Goal: Information Seeking & Learning: Learn about a topic

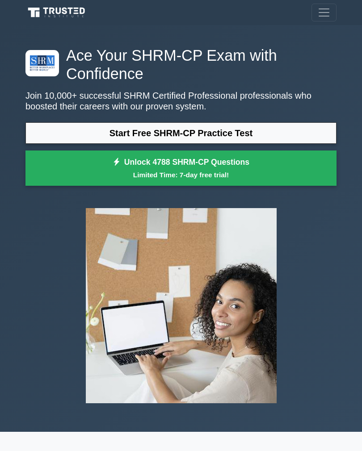
click at [63, 125] on link "Start Free SHRM-CP Practice Test" at bounding box center [180, 132] width 311 height 21
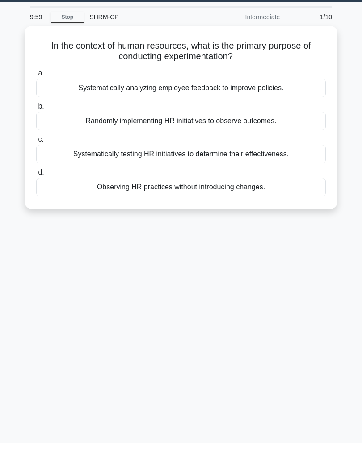
scroll to position [14, 0]
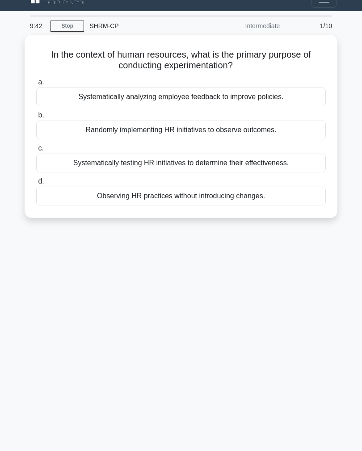
click at [293, 163] on div "Systematically testing HR initiatives to determine their effectiveness." at bounding box center [180, 163] width 289 height 19
click at [36, 151] on input "c. Systematically testing HR initiatives to determine their effectiveness." at bounding box center [36, 149] width 0 height 6
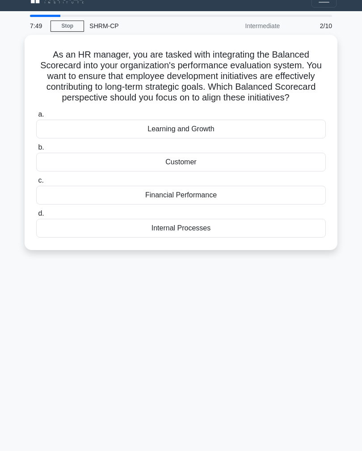
click at [280, 131] on div "Learning and Growth" at bounding box center [180, 129] width 289 height 19
click at [36, 117] on input "a. Learning and Growth" at bounding box center [36, 115] width 0 height 6
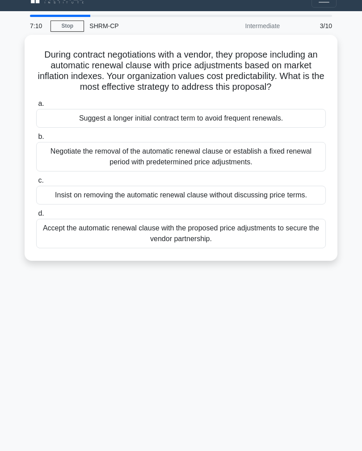
click at [284, 165] on div "Negotiate the removal of the automatic renewal clause or establish a fixed rene…" at bounding box center [180, 156] width 289 height 29
click at [36, 140] on input "b. Negotiate the removal of the automatic renewal clause or establish a fixed r…" at bounding box center [36, 137] width 0 height 6
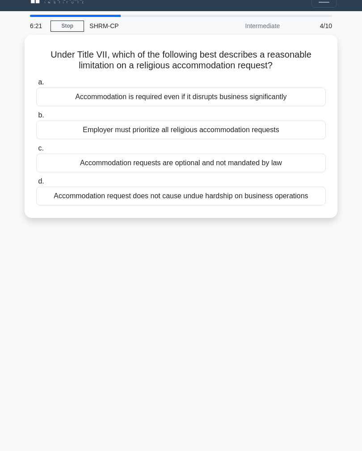
click at [295, 96] on div "Accommodation is required even if it disrupts business significantly" at bounding box center [180, 97] width 289 height 19
click at [36, 85] on input "a. Accommodation is required even if it disrupts business significantly" at bounding box center [36, 82] width 0 height 6
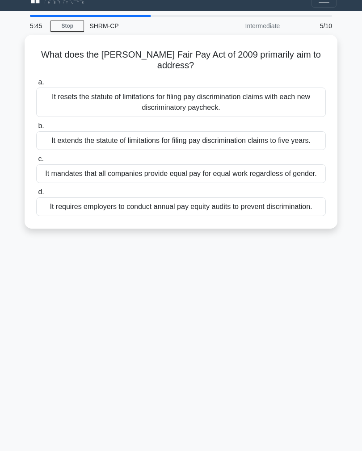
click at [280, 145] on div "It extends the statute of limitations for filing pay discrimination claims to f…" at bounding box center [180, 140] width 289 height 19
click at [36, 129] on input "b. It extends the statute of limitations for filing pay discrimination claims t…" at bounding box center [36, 126] width 0 height 6
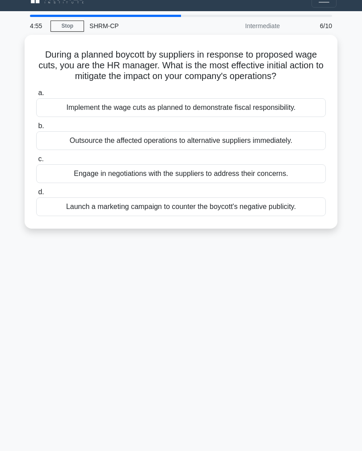
click at [305, 183] on div "Engage in negotiations with the suppliers to address their concerns." at bounding box center [180, 173] width 289 height 19
click at [36, 162] on input "c. Engage in negotiations with the suppliers to address their concerns." at bounding box center [36, 159] width 0 height 6
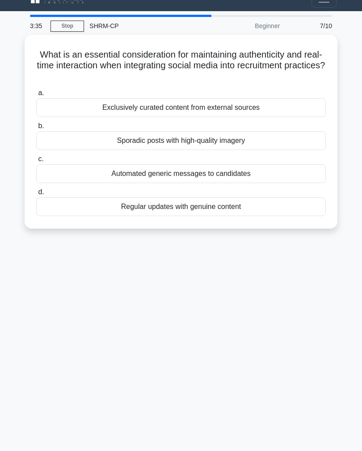
click at [296, 171] on div "Automated generic messages to candidates" at bounding box center [180, 173] width 289 height 19
click at [36, 162] on input "c. Automated generic messages to candidates" at bounding box center [36, 159] width 0 height 6
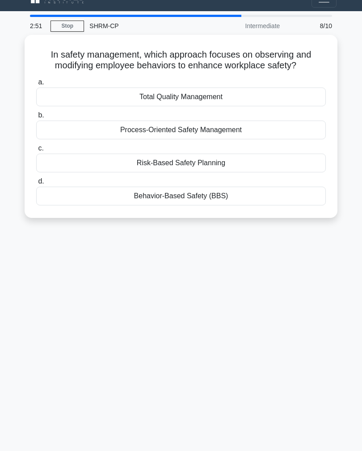
click at [251, 205] on div "Behavior-Based Safety (BBS)" at bounding box center [180, 196] width 289 height 19
click at [36, 184] on input "d. Behavior-Based Safety (BBS)" at bounding box center [36, 182] width 0 height 6
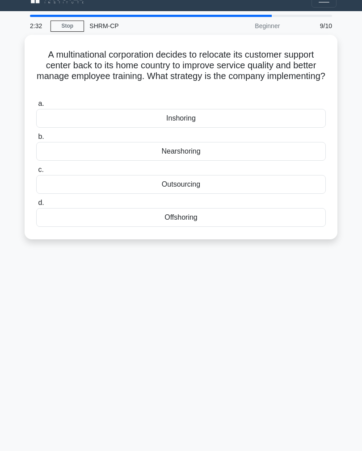
click at [130, 116] on div "Inshoring" at bounding box center [180, 118] width 289 height 19
click at [36, 107] on input "a. Inshoring" at bounding box center [36, 104] width 0 height 6
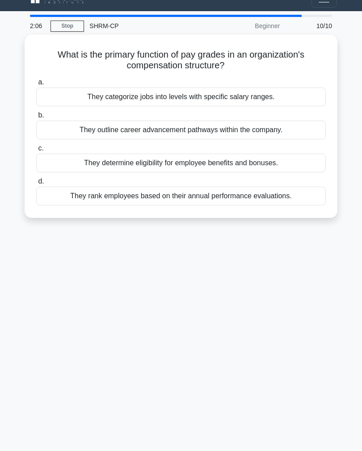
click at [294, 95] on div "They categorize jobs into levels with specific salary ranges." at bounding box center [180, 97] width 289 height 19
click at [36, 85] on input "a. They categorize jobs into levels with specific salary ranges." at bounding box center [36, 82] width 0 height 6
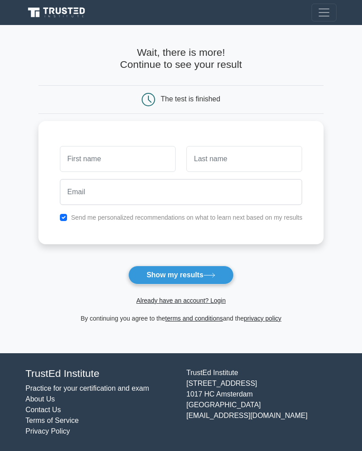
click at [146, 160] on input "text" at bounding box center [118, 159] width 116 height 26
type input "[PERSON_NAME]"
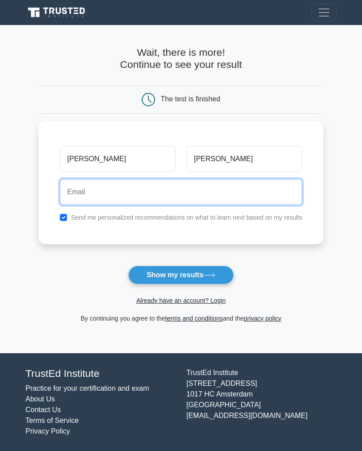
type input "[EMAIL_ADDRESS][DOMAIN_NAME]"
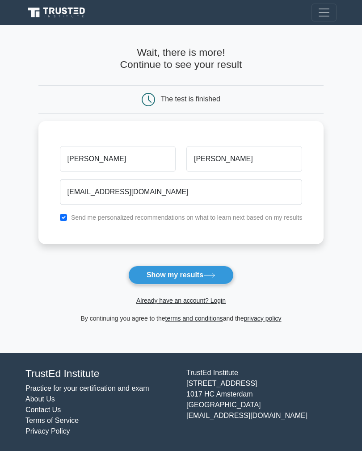
click at [60, 214] on input "checkbox" at bounding box center [63, 217] width 7 height 7
checkbox input "false"
click at [191, 276] on button "Show my results" at bounding box center [180, 275] width 105 height 19
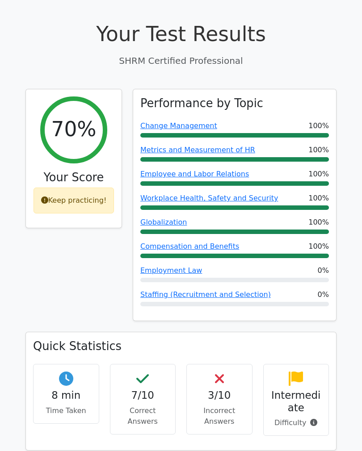
scroll to position [271, 0]
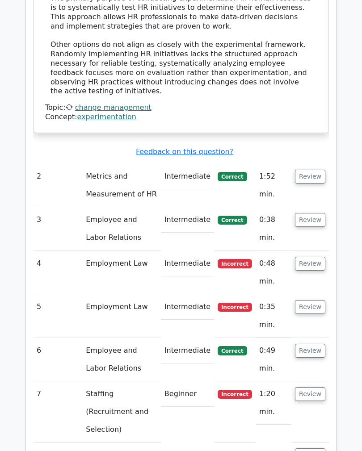
click at [311, 257] on button "Review" at bounding box center [310, 264] width 30 height 14
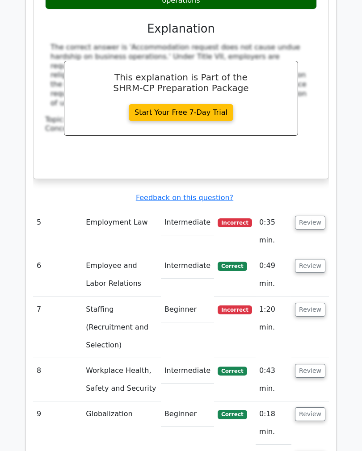
scroll to position [1511, 0]
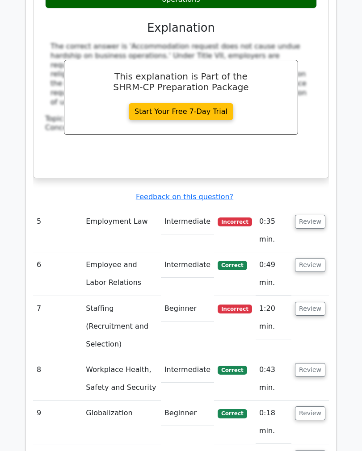
click at [310, 215] on button "Review" at bounding box center [310, 222] width 30 height 14
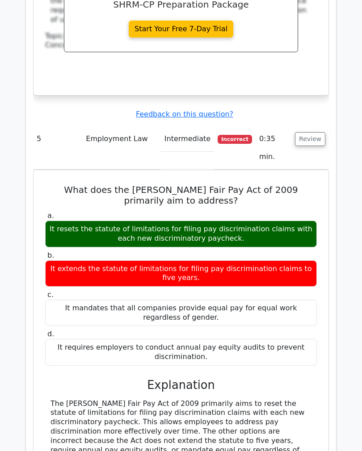
scroll to position [1594, 0]
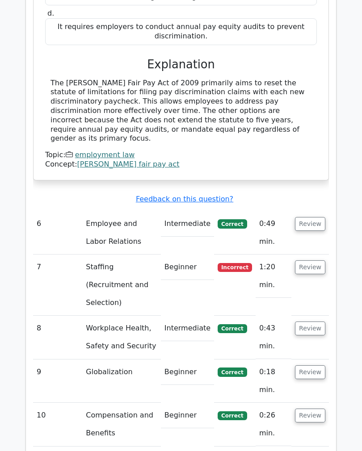
click at [309, 261] on button "Review" at bounding box center [310, 268] width 30 height 14
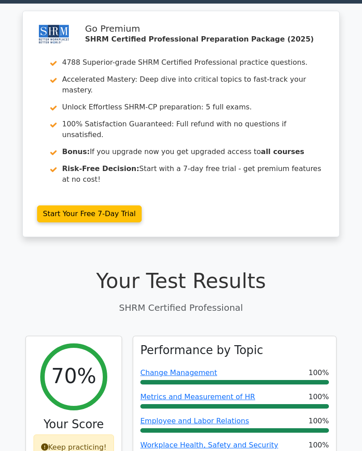
scroll to position [0, 0]
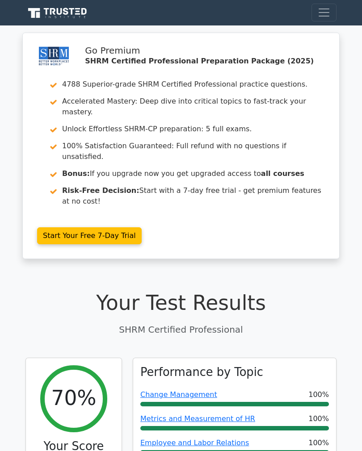
click at [318, 15] on span "Toggle navigation" at bounding box center [323, 12] width 13 height 13
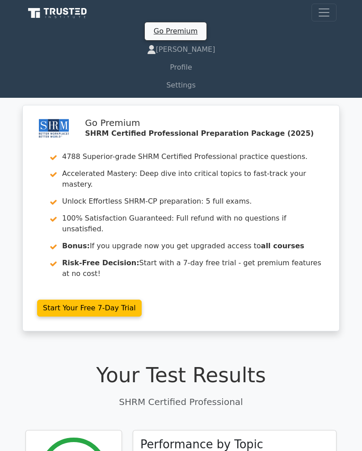
click at [323, 11] on span "Toggle navigation" at bounding box center [323, 12] width 13 height 13
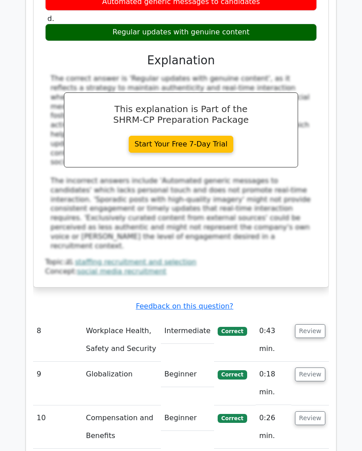
scroll to position [2673, 0]
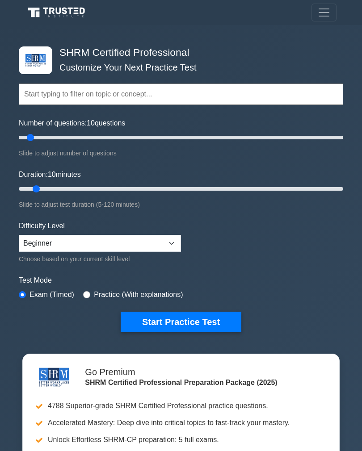
click at [37, 94] on input "text" at bounding box center [181, 94] width 324 height 21
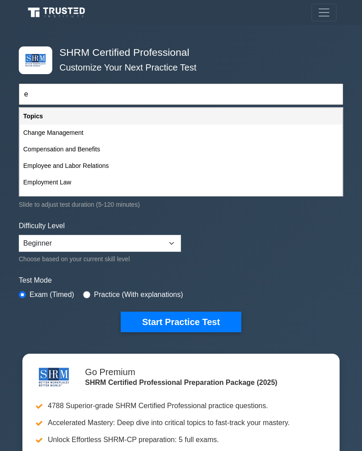
click at [129, 187] on div "Employment Law" at bounding box center [181, 182] width 322 height 17
type input "Employment Law"
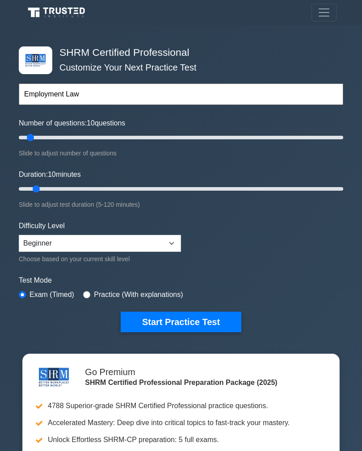
type input "50"
click at [93, 138] on input "Number of questions: 10 questions" at bounding box center [181, 137] width 324 height 11
click at [96, 141] on input "Number of questions: 50 questions" at bounding box center [181, 137] width 324 height 11
click at [43, 141] on input "Number of questions: 50 questions" at bounding box center [181, 137] width 324 height 11
type input "15"
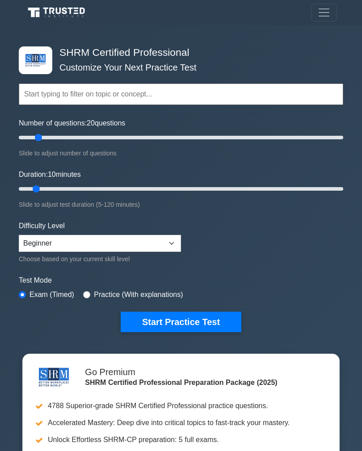
click at [38, 138] on input "Number of questions: 20 questions" at bounding box center [181, 137] width 324 height 11
click at [91, 96] on input "text" at bounding box center [181, 94] width 324 height 21
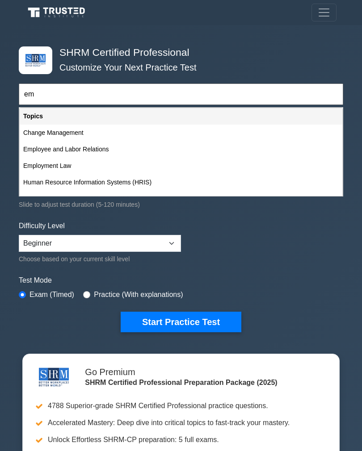
click at [141, 161] on div "Employment Law" at bounding box center [181, 166] width 322 height 17
type input "Employment Law"
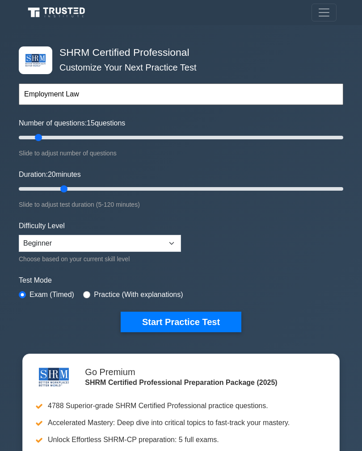
type input "20"
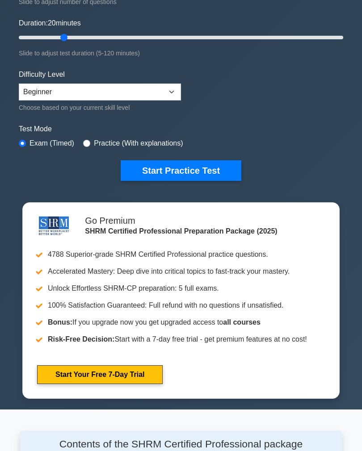
scroll to position [151, 0]
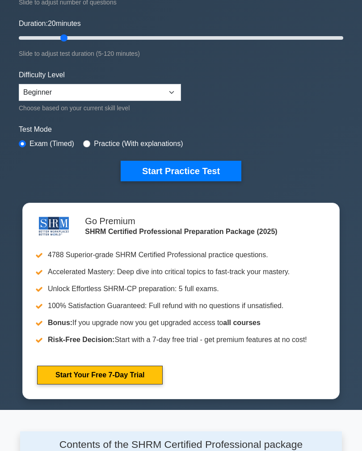
click at [90, 142] on input "radio" at bounding box center [86, 143] width 7 height 7
radio input "true"
click at [159, 164] on button "Start Practice Test" at bounding box center [181, 171] width 121 height 21
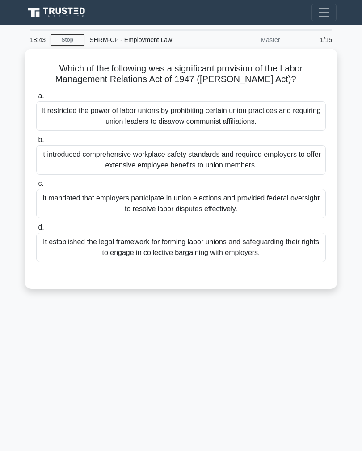
click at [285, 203] on div "It mandated that employers participate in union elections and provided federal …" at bounding box center [180, 203] width 289 height 29
click at [36, 187] on input "c. It mandated that employers participate in union elections and provided feder…" at bounding box center [36, 184] width 0 height 6
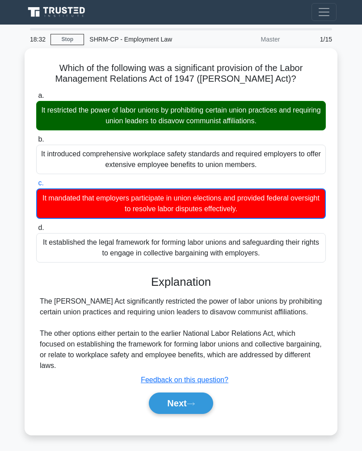
scroll to position [1, 0]
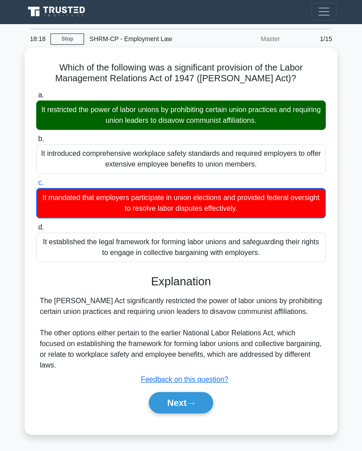
click at [199, 411] on button "Next" at bounding box center [181, 402] width 64 height 21
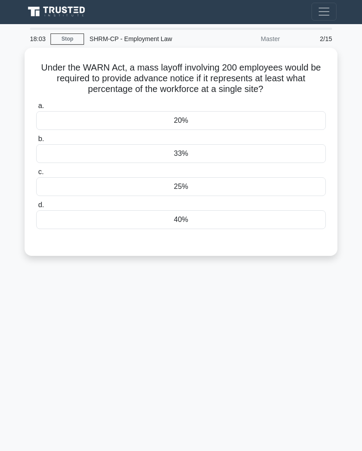
click at [96, 162] on div "a. 20% b. 33% c." at bounding box center [181, 165] width 300 height 132
click at [96, 154] on div "33%" at bounding box center [180, 153] width 289 height 19
click at [36, 142] on input "b. 33%" at bounding box center [36, 139] width 0 height 6
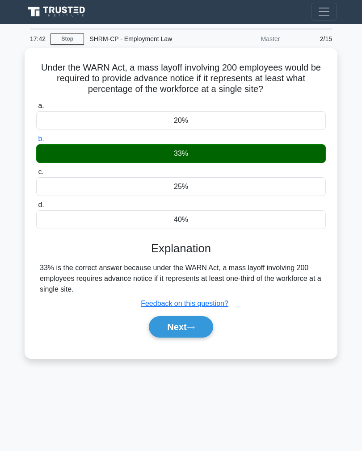
click at [208, 325] on button "Next" at bounding box center [181, 326] width 64 height 21
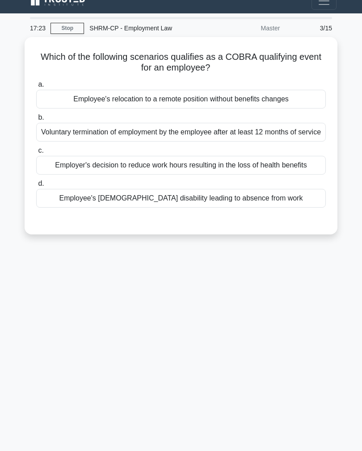
scroll to position [14, 0]
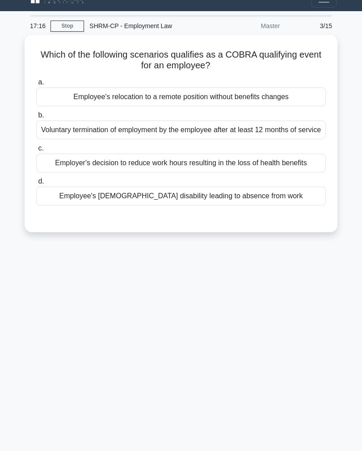
click at [4, 149] on main "17:16 Stop SHRM-CP - Employment Law Master 3/15 Which of the following scenario…" at bounding box center [181, 238] width 362 height 454
click at [58, 172] on div "Employer's decision to reduce work hours resulting in the loss of health benefi…" at bounding box center [180, 163] width 289 height 19
click at [36, 151] on input "c. Employer's decision to reduce work hours resulting in the loss of health ben…" at bounding box center [36, 149] width 0 height 6
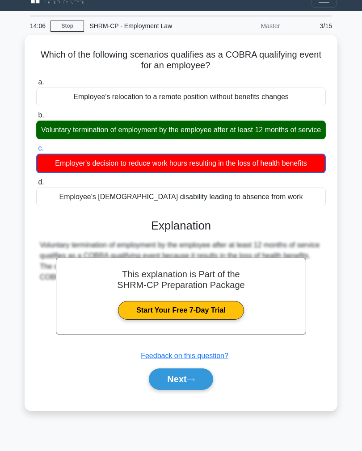
click at [195, 390] on button "Next" at bounding box center [181, 378] width 64 height 21
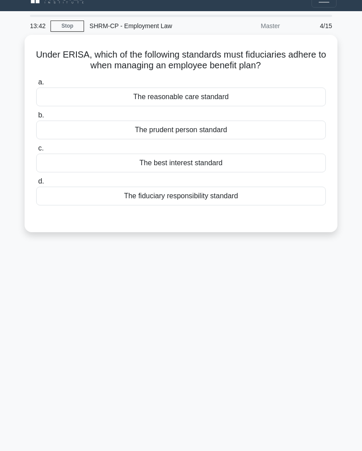
click at [257, 197] on div "The fiduciary responsibility standard" at bounding box center [180, 196] width 289 height 19
click at [36, 184] on input "d. The fiduciary responsibility standard" at bounding box center [36, 182] width 0 height 6
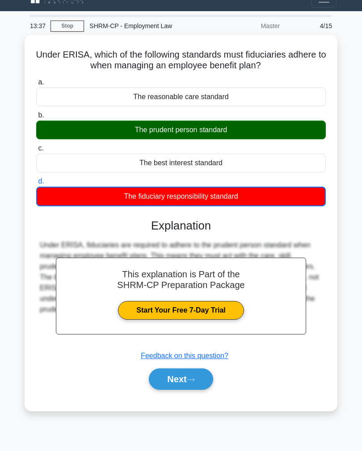
click at [189, 372] on button "Next" at bounding box center [181, 378] width 64 height 21
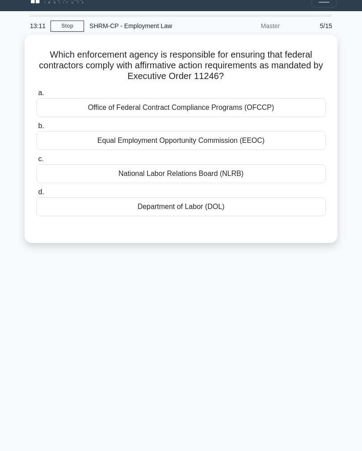
click at [268, 173] on div "National Labor Relations Board (NLRB)" at bounding box center [180, 173] width 289 height 19
click at [36, 162] on input "c. National Labor Relations Board (NLRB)" at bounding box center [36, 159] width 0 height 6
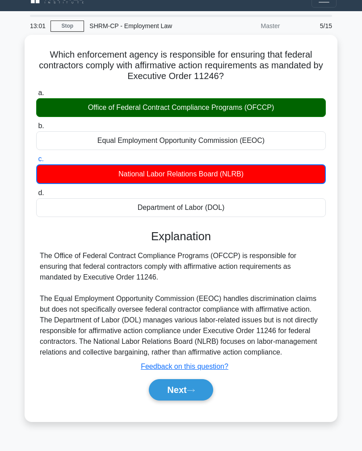
click at [68, 15] on div at bounding box center [181, 16] width 302 height 2
click at [62, 29] on link "Stop" at bounding box center [66, 26] width 33 height 11
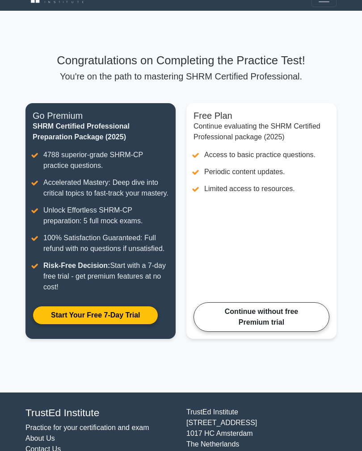
scroll to position [61, 0]
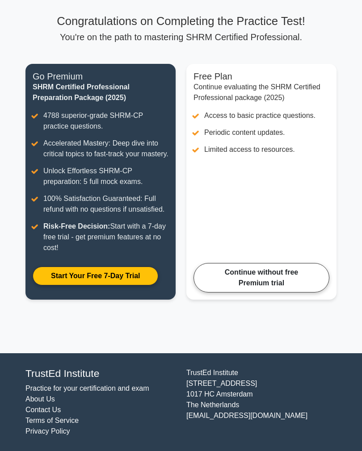
click at [239, 285] on link "Continue without free Premium trial" at bounding box center [261, 277] width 136 height 29
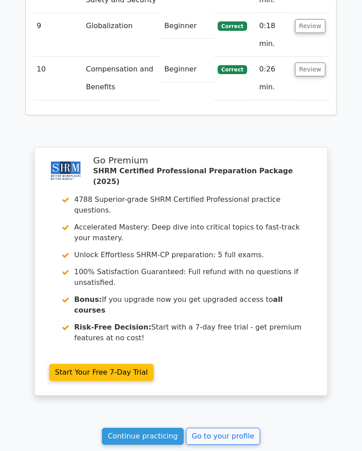
scroll to position [1518, 0]
